Goal: Navigation & Orientation: Find specific page/section

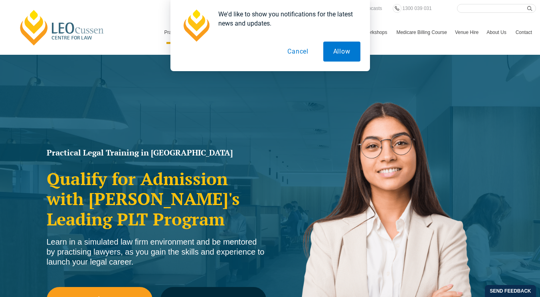
click at [285, 50] on button "Cancel" at bounding box center [298, 52] width 41 height 20
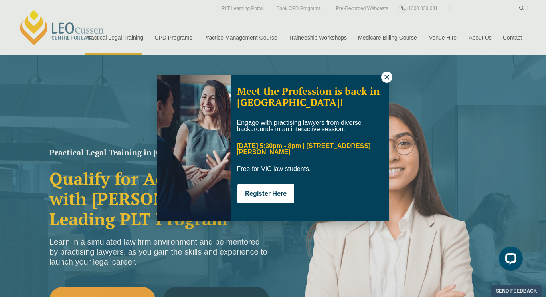
click at [233, 8] on div "Meet the Profession is back in Melbourne! Engage with practising lawyers from d…" at bounding box center [273, 148] width 546 height 297
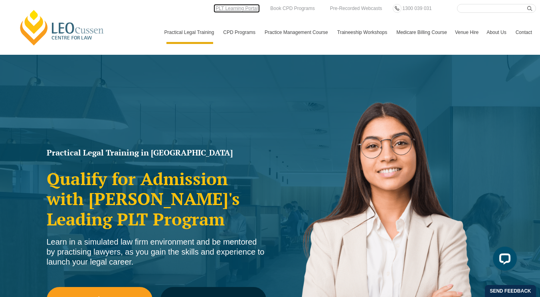
click at [240, 8] on link "PLT Learning Portal" at bounding box center [237, 8] width 46 height 9
